Goal: Task Accomplishment & Management: Manage account settings

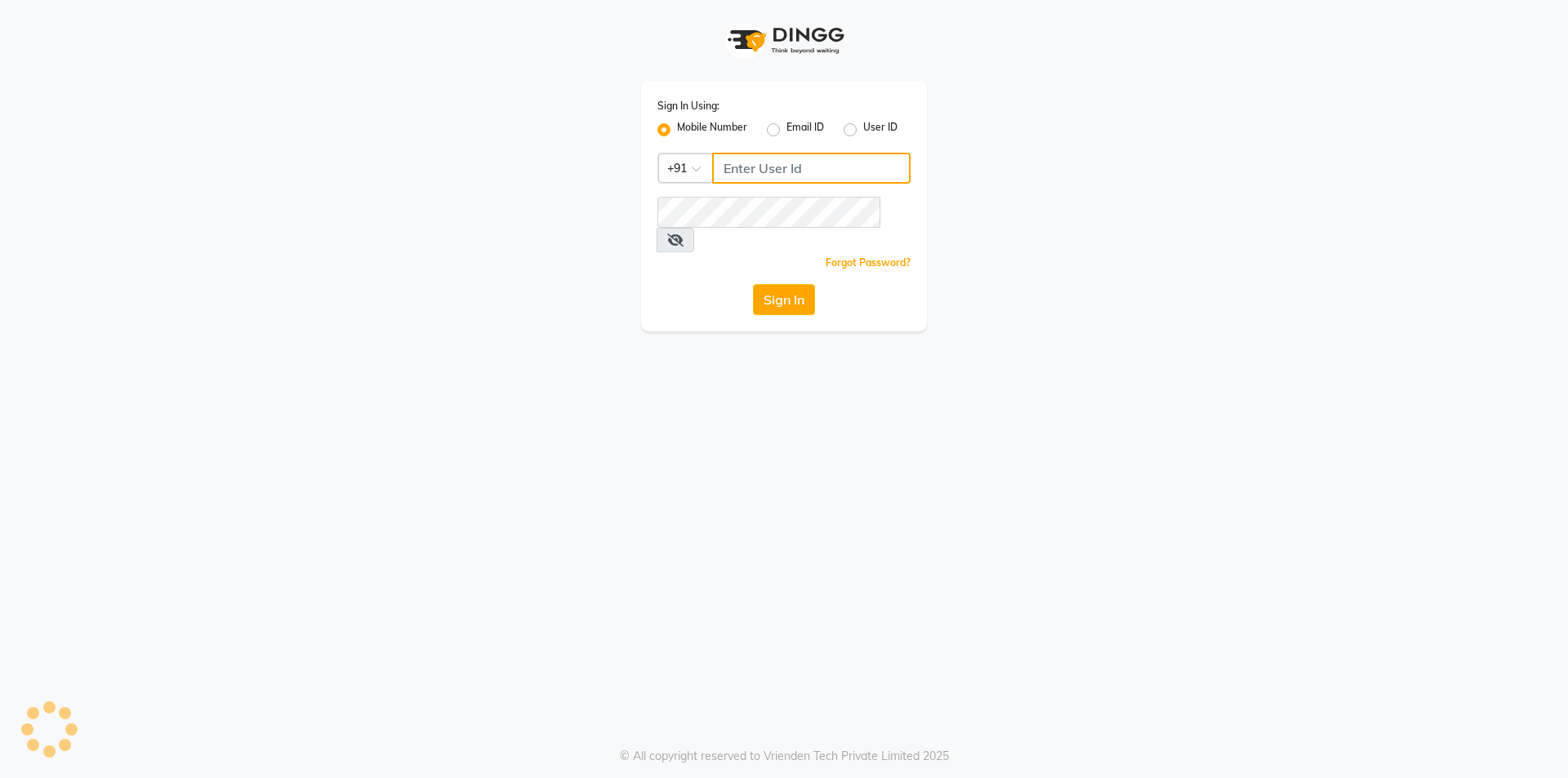
click at [784, 165] on input "Username" at bounding box center [811, 168] width 198 height 31
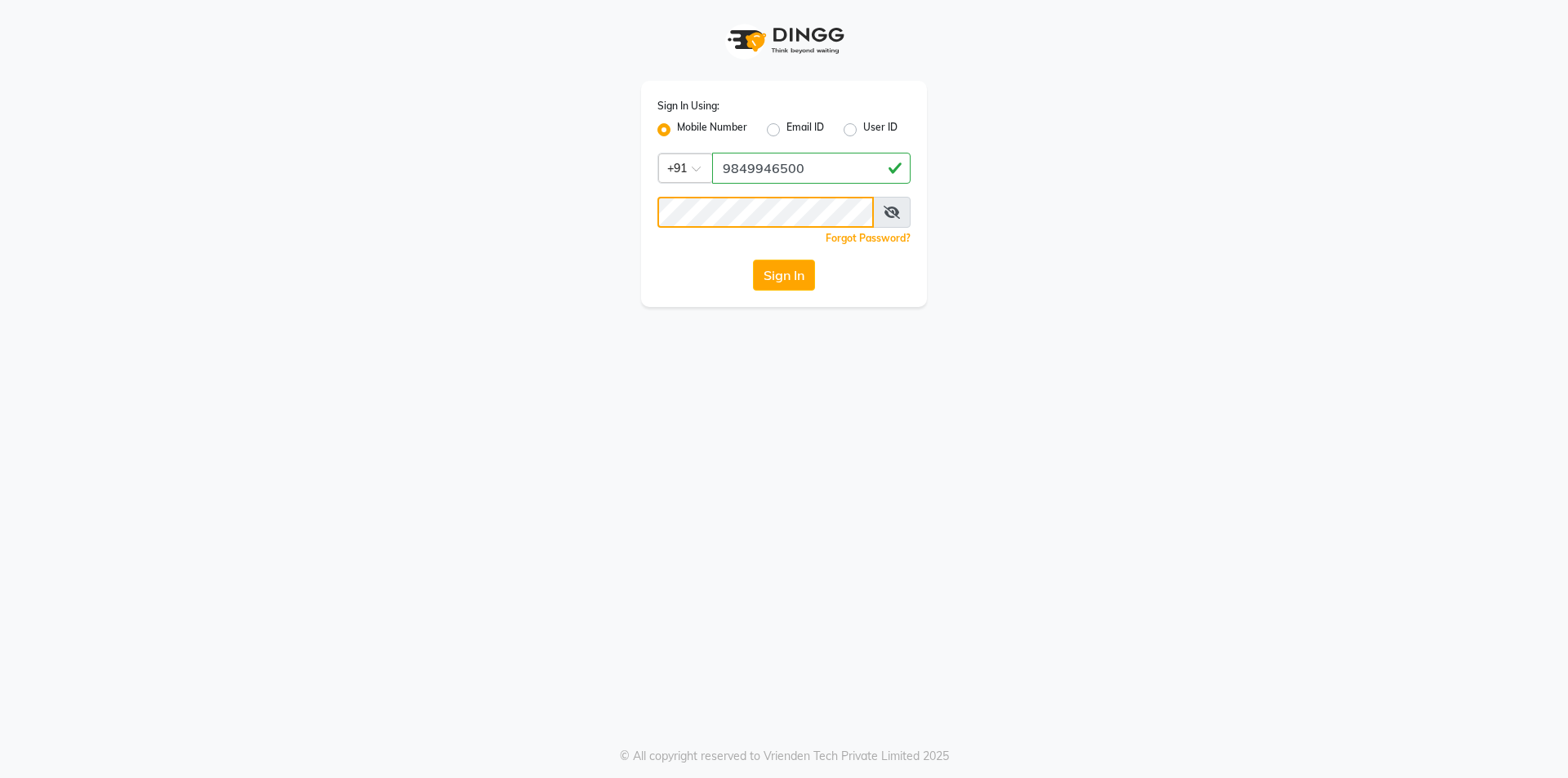
click at [753, 259] on button "Sign In" at bounding box center [783, 275] width 62 height 31
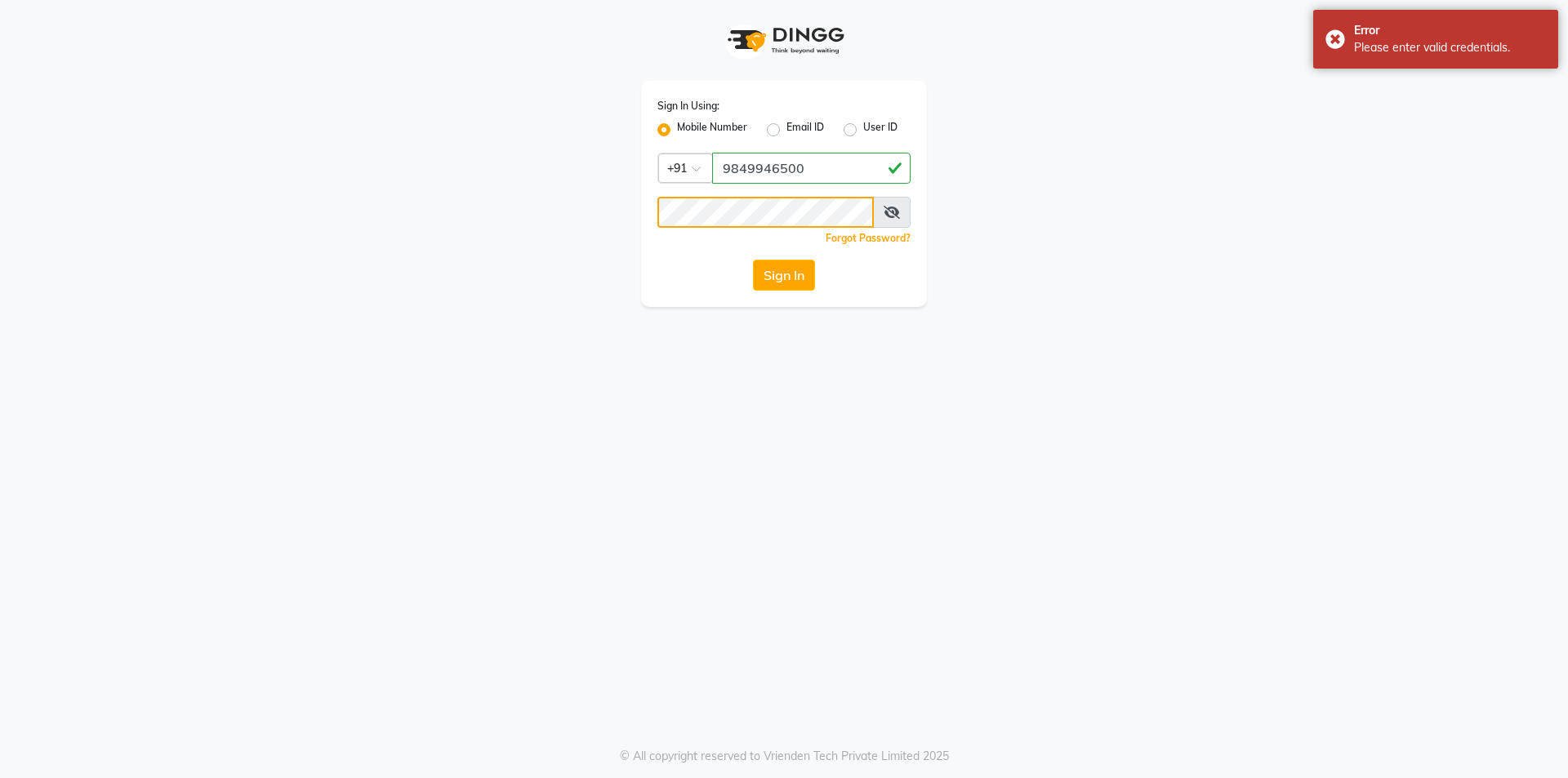
click at [642, 231] on div "Sign In Using: Mobile Number Email ID User ID Country Code × +91 9849946500 Rem…" at bounding box center [783, 193] width 286 height 226
drag, startPoint x: 831, startPoint y: 176, endPoint x: 578, endPoint y: 127, distance: 257.7
click at [580, 145] on div "Sign In Using: Mobile Number Email ID User ID Country Code × +91 9849946500 Rem…" at bounding box center [784, 154] width 931 height 307
type input "8448946500"
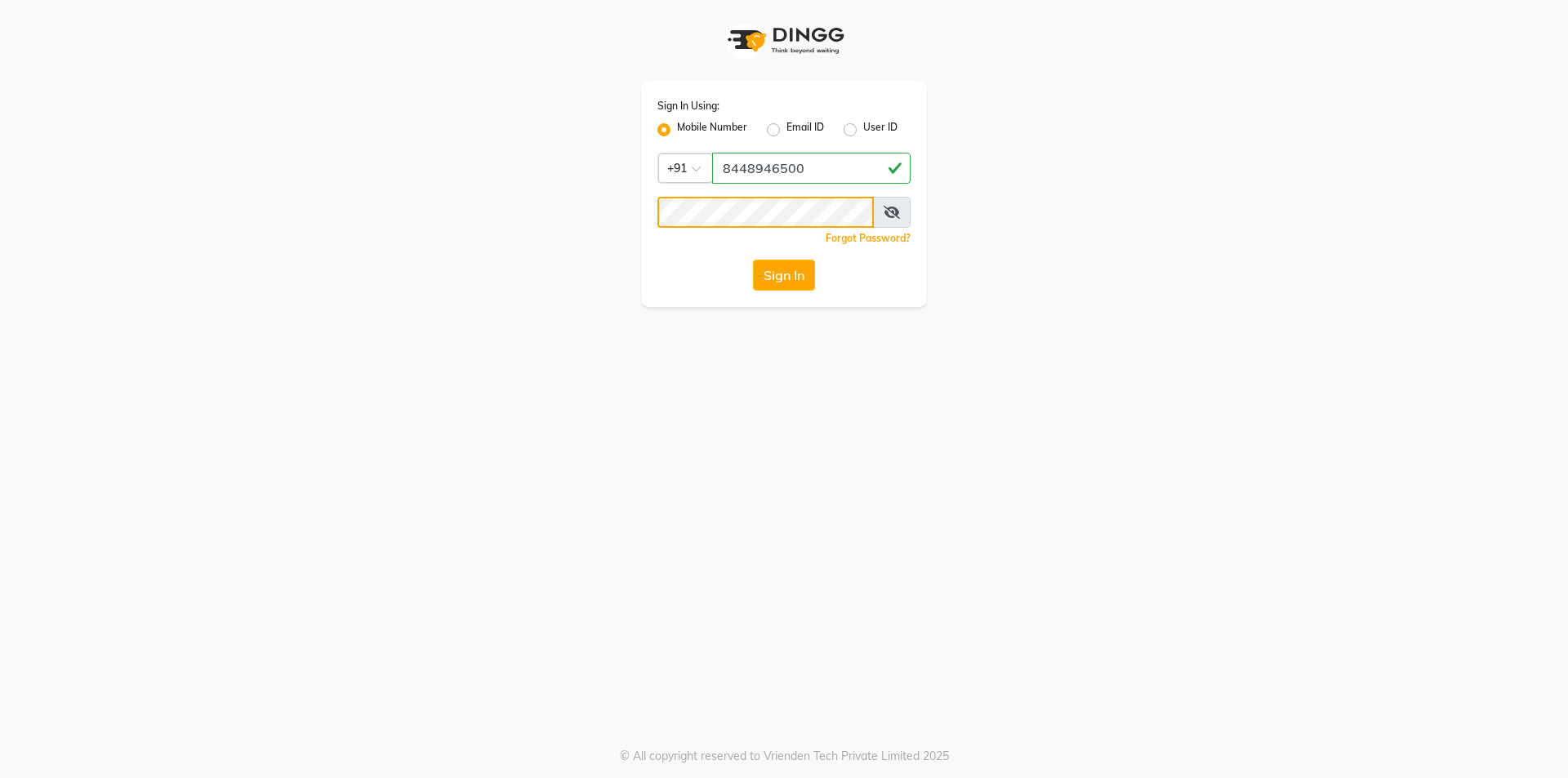
click at [753, 259] on button "Sign In" at bounding box center [783, 275] width 62 height 31
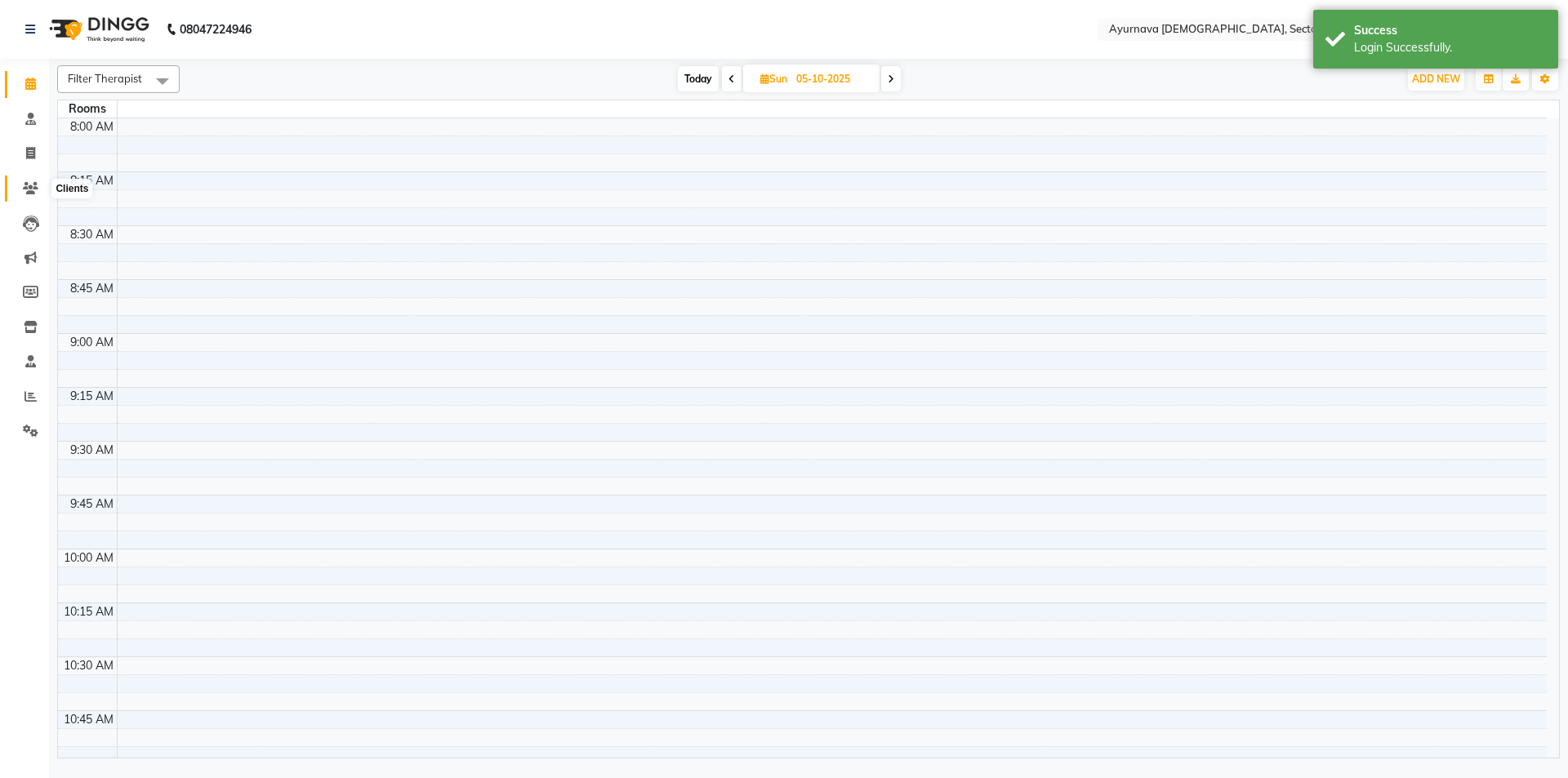
click at [25, 191] on icon at bounding box center [31, 188] width 16 height 12
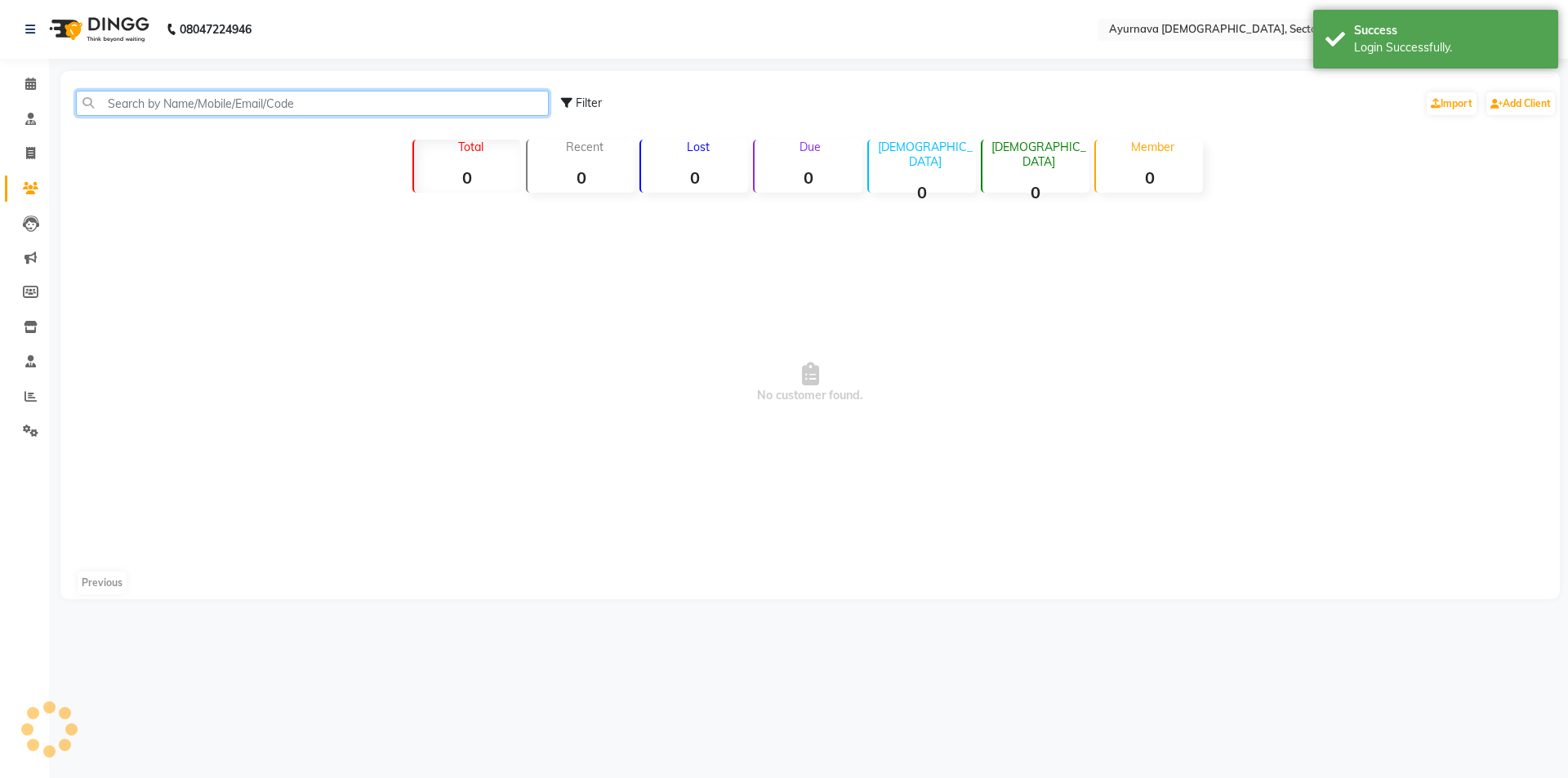
click at [267, 111] on input "text" at bounding box center [312, 103] width 473 height 25
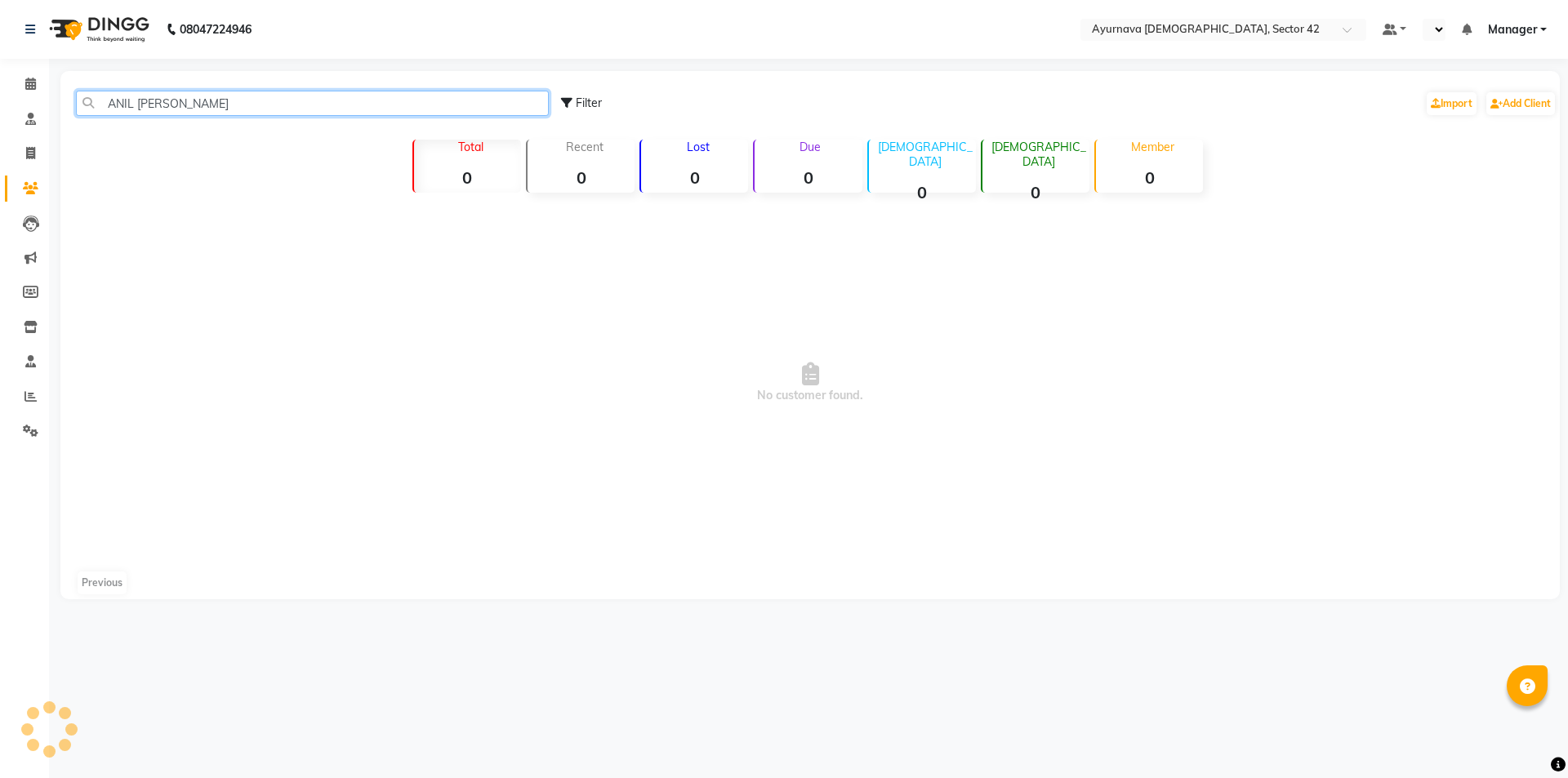
type input "ANIL [PERSON_NAME]"
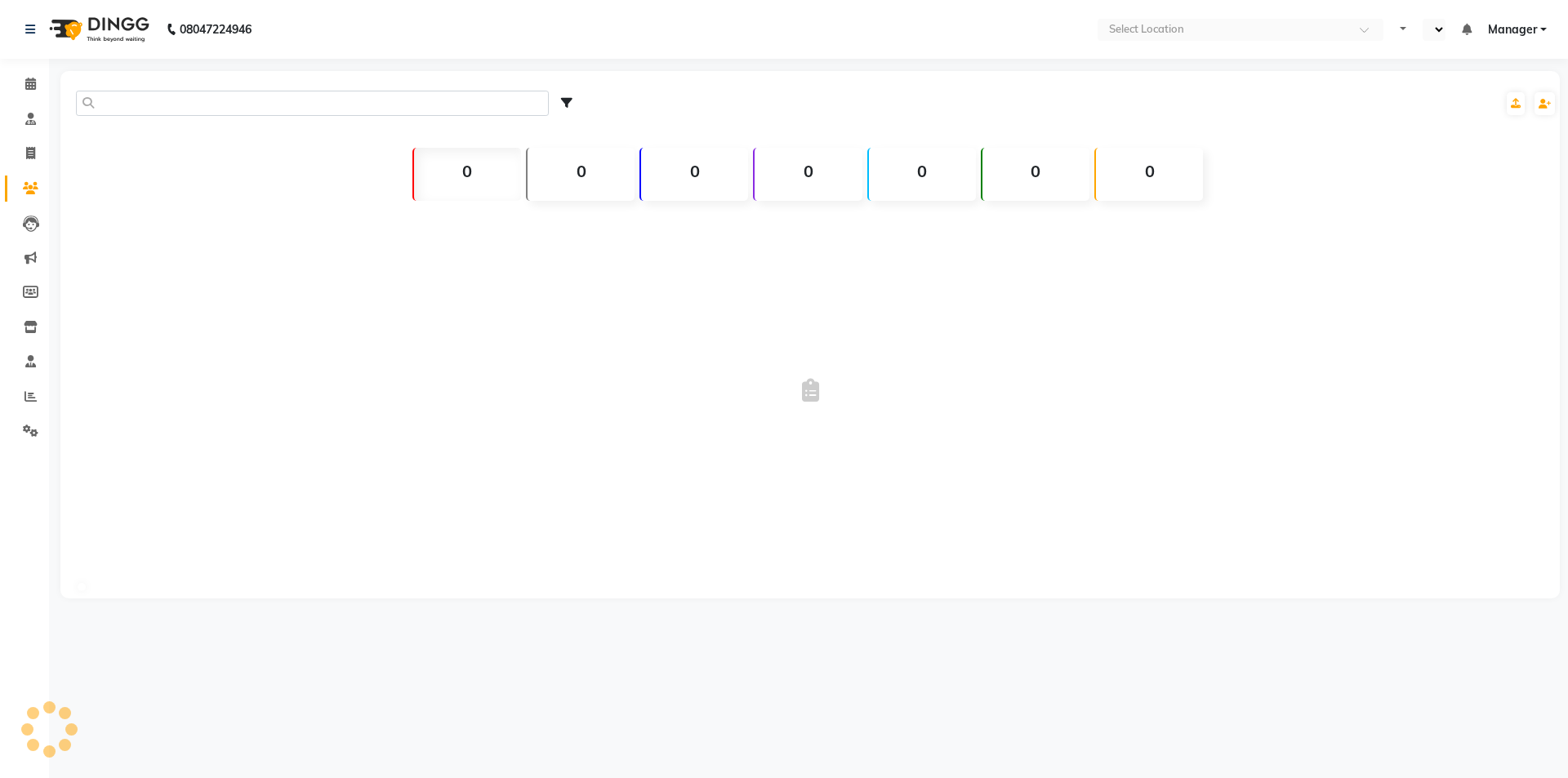
select select "en"
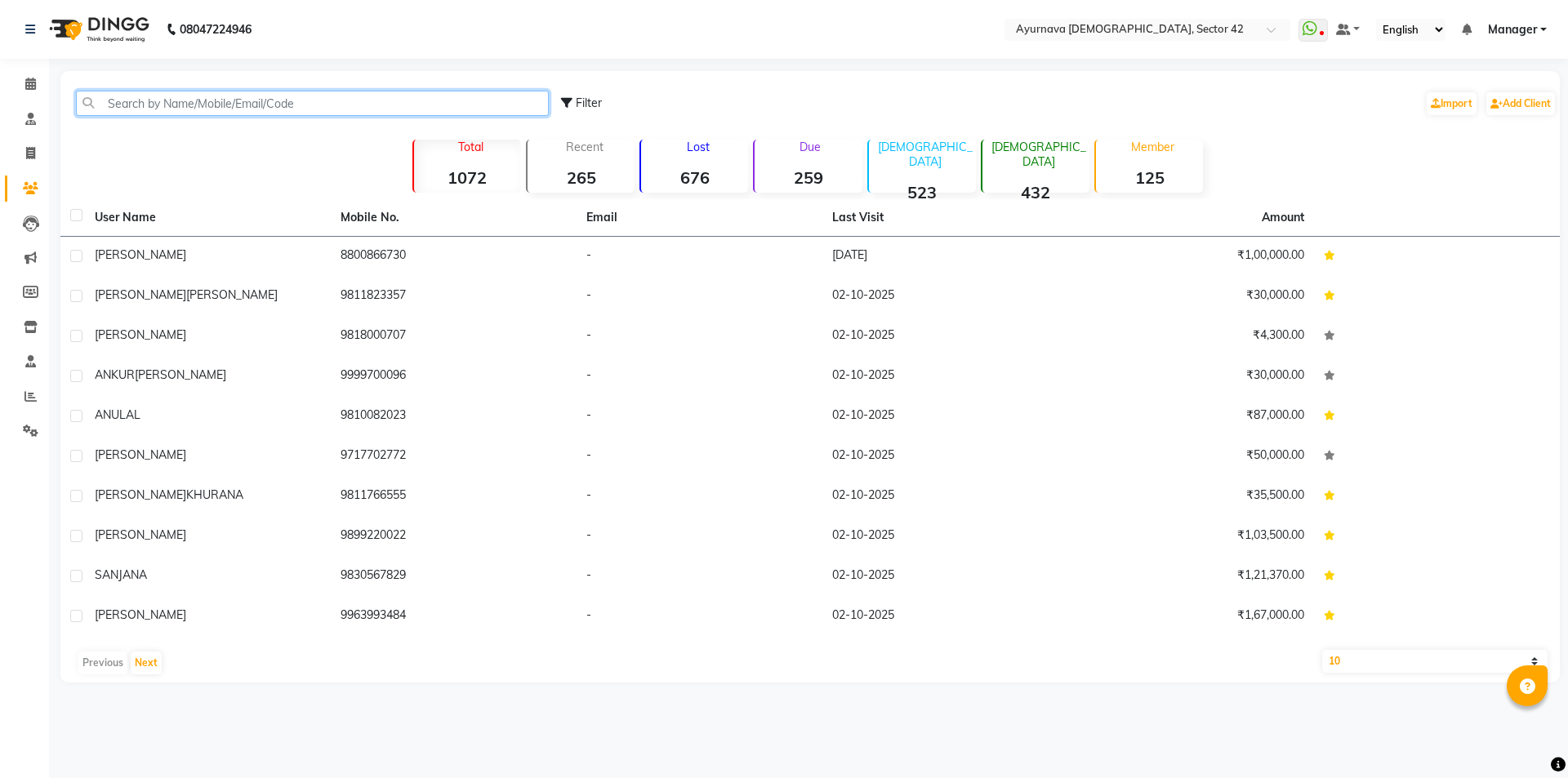
click at [146, 94] on input "text" at bounding box center [312, 103] width 473 height 25
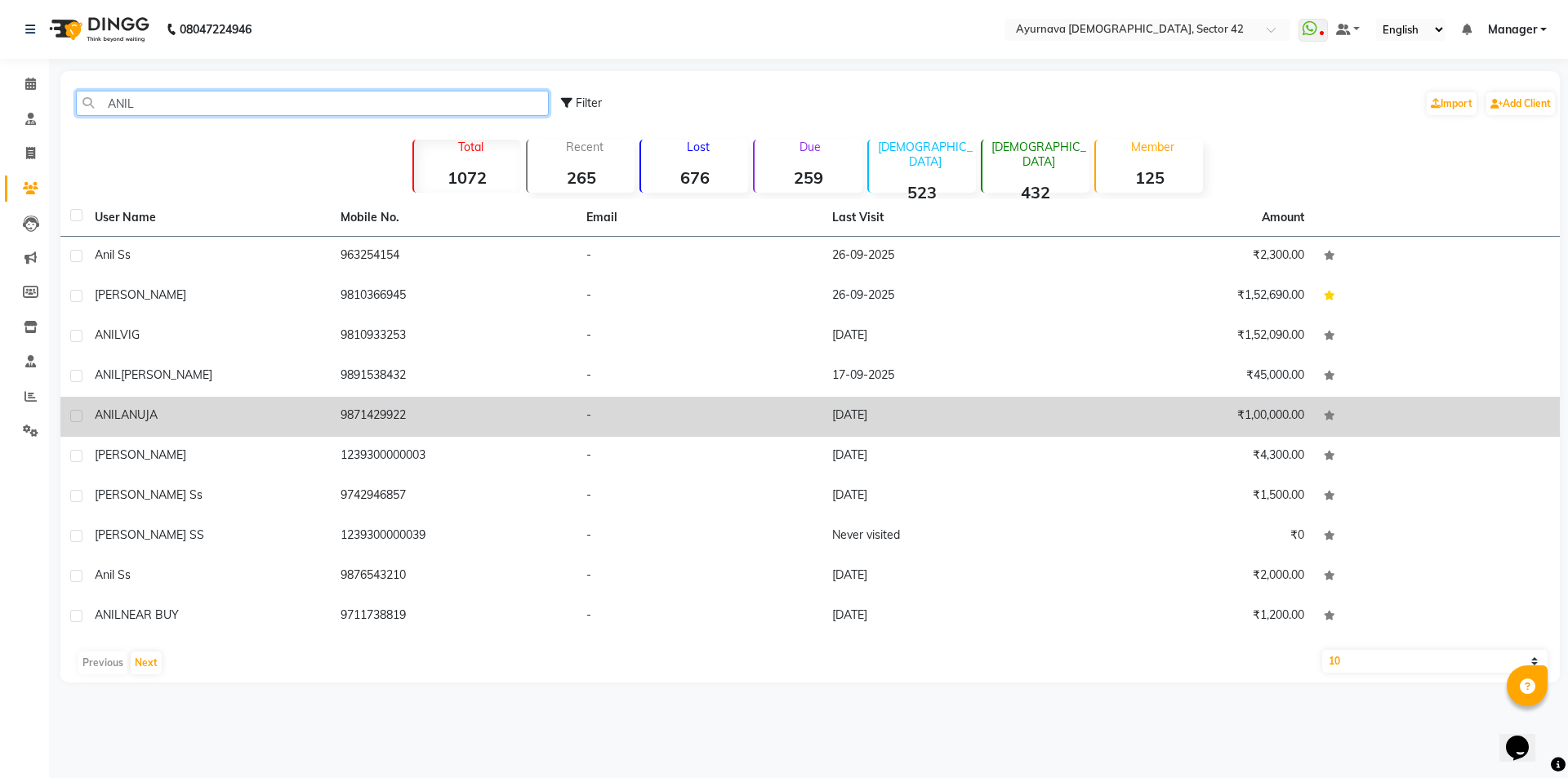
type input "ANIL"
click at [166, 427] on td "ANIL [PERSON_NAME]" at bounding box center [208, 416] width 246 height 40
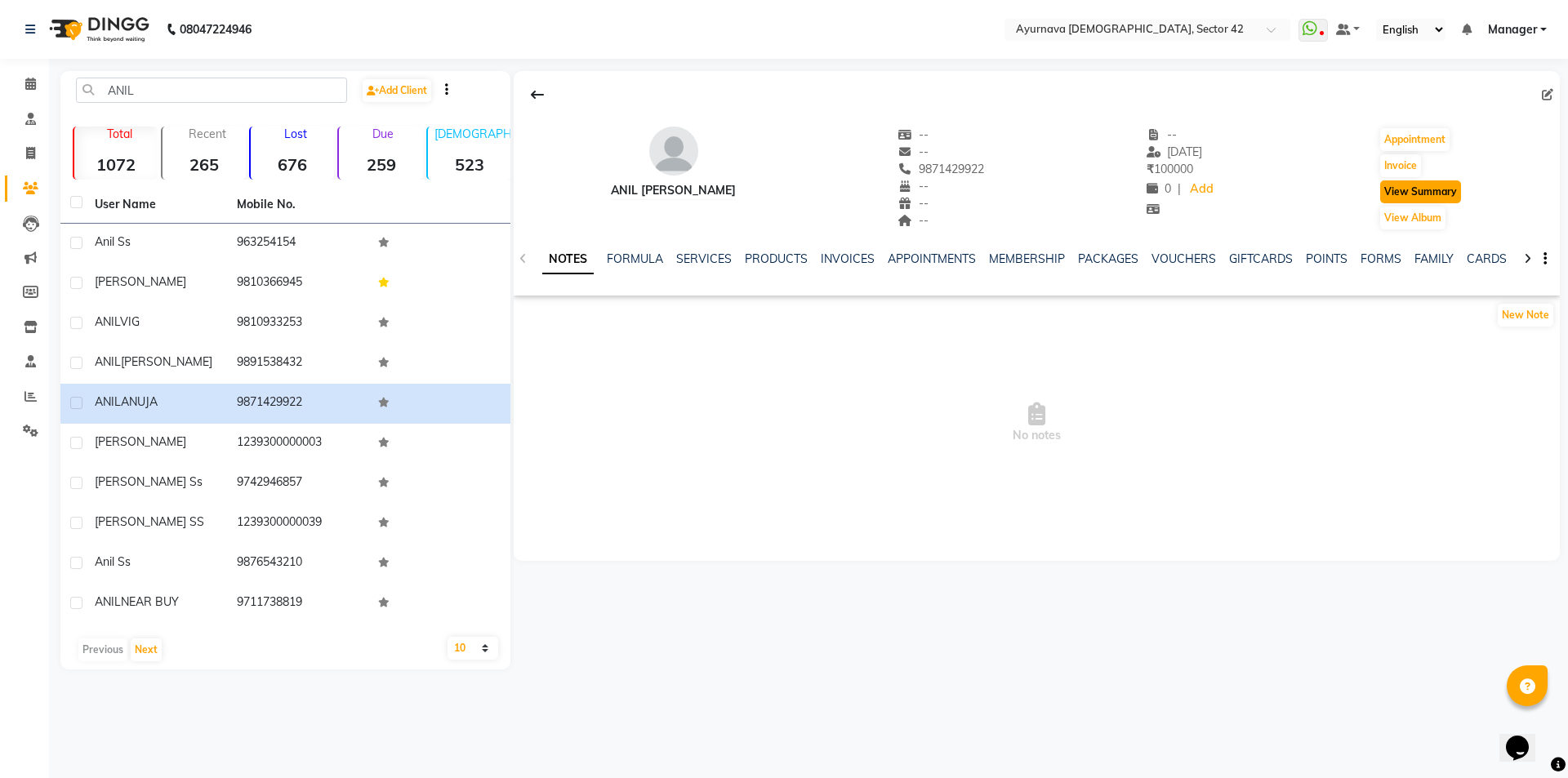
click at [1437, 184] on button "View Summary" at bounding box center [1420, 191] width 81 height 23
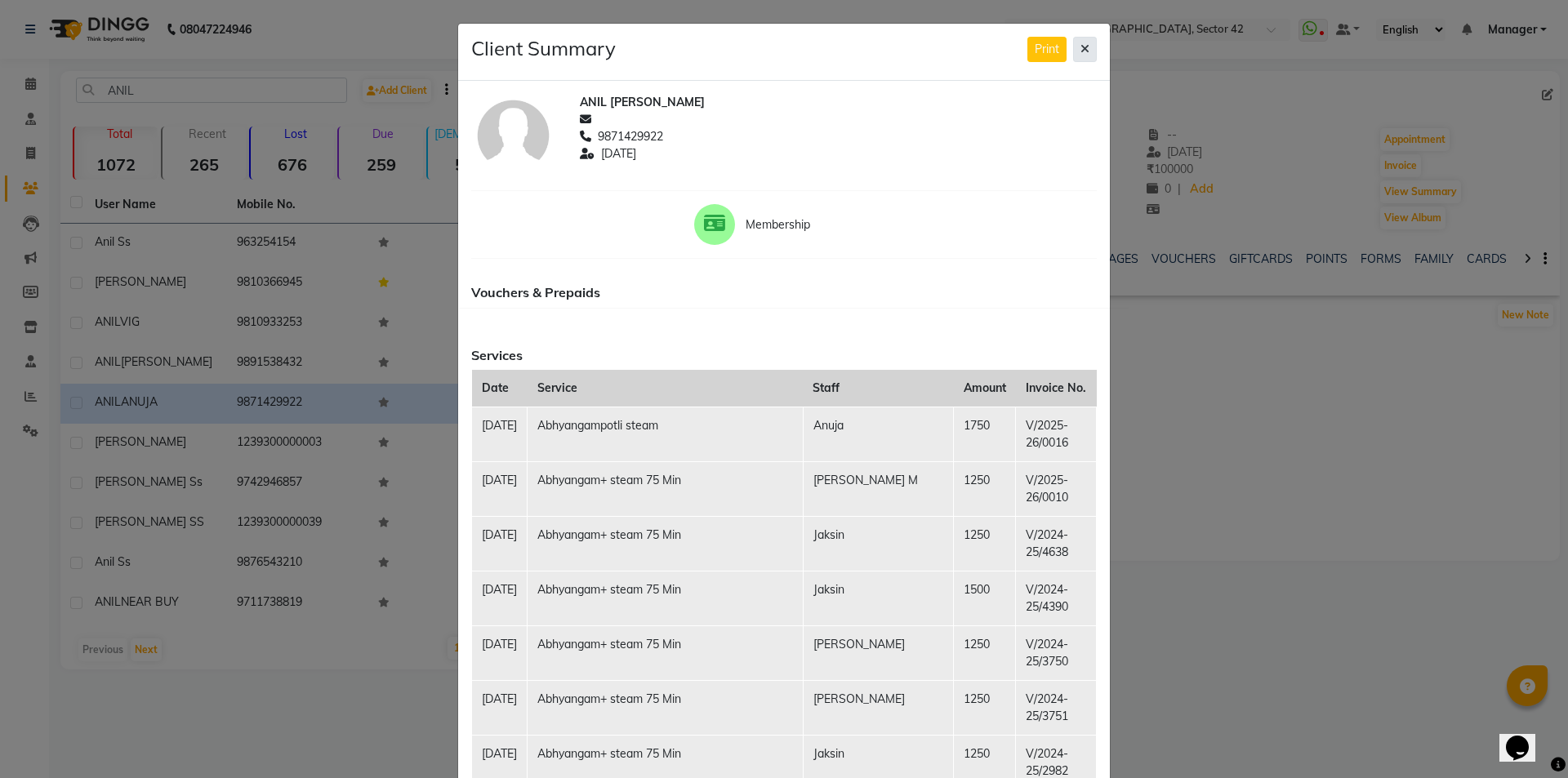
click at [1083, 49] on button at bounding box center [1085, 49] width 24 height 25
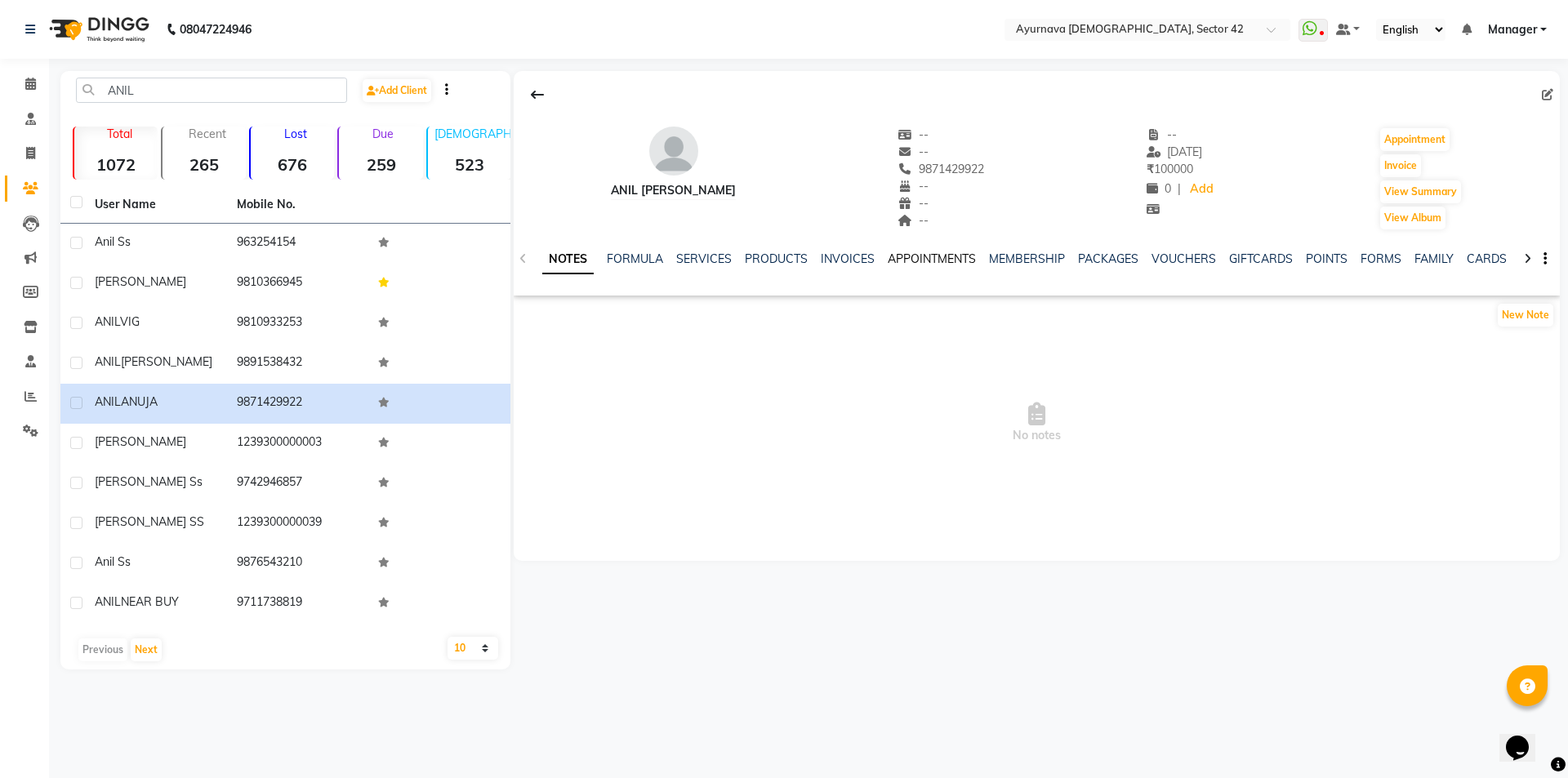
click at [926, 266] on link "APPOINTMENTS" at bounding box center [931, 259] width 88 height 15
click at [973, 248] on div "NOTES FORMULA SERVICES PRODUCTS INVOICES APPOINTMENTS MEMBERSHIP PACKAGES VOUCH…" at bounding box center [1037, 259] width 1046 height 56
click at [977, 259] on link "MEMBERSHIP" at bounding box center [976, 259] width 76 height 15
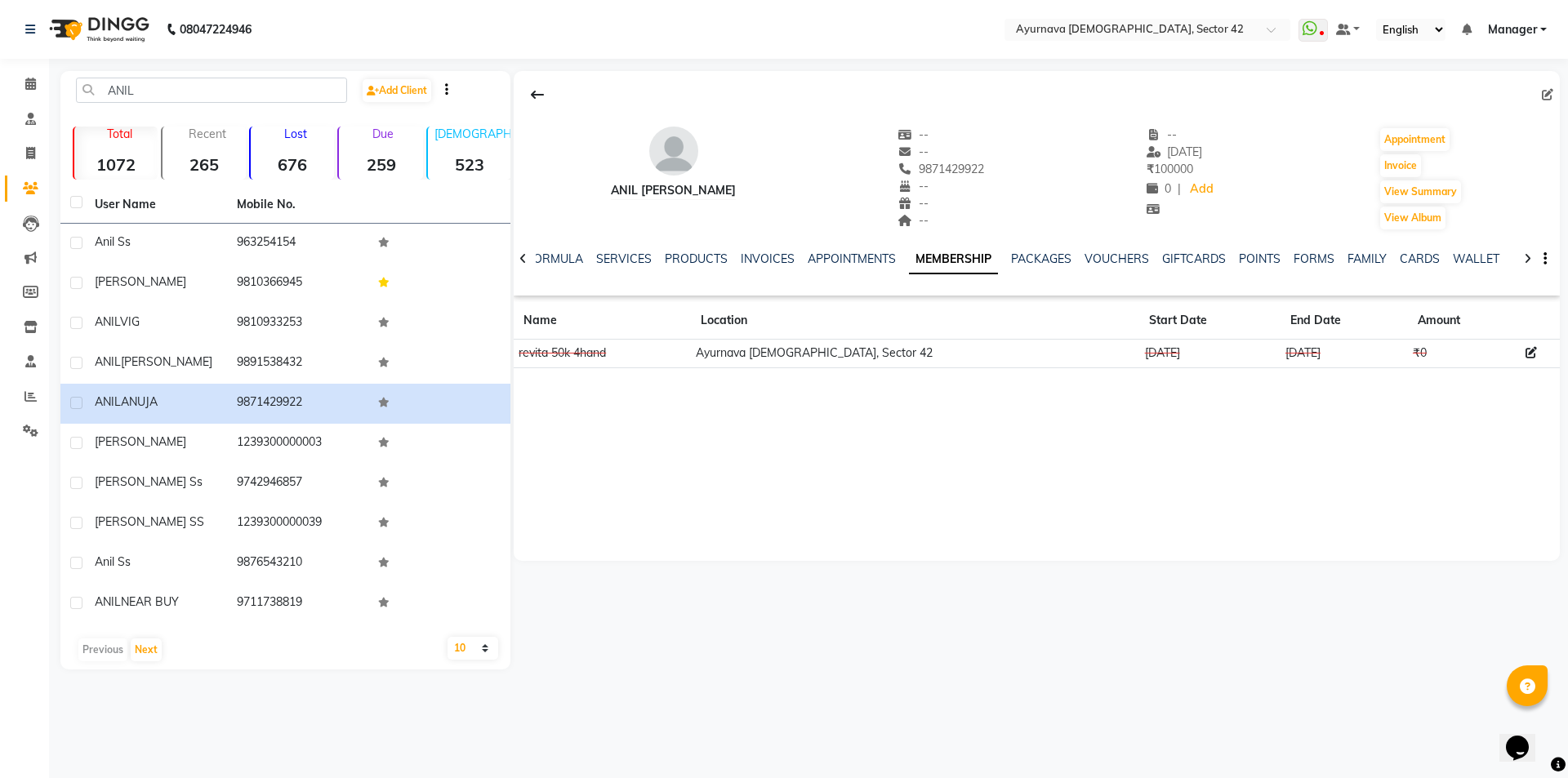
click at [1012, 363] on td "Ayurnava [DEMOGRAPHIC_DATA], Sector 42" at bounding box center [915, 353] width 448 height 29
click at [1003, 356] on td "Ayurnava [DEMOGRAPHIC_DATA], Sector 42" at bounding box center [915, 353] width 448 height 29
click at [806, 365] on td "Ayurnava [DEMOGRAPHIC_DATA], Sector 42" at bounding box center [915, 353] width 448 height 29
click at [774, 367] on td "Ayurnava [DEMOGRAPHIC_DATA], Sector 42" at bounding box center [915, 353] width 448 height 29
